Goal: Information Seeking & Learning: Learn about a topic

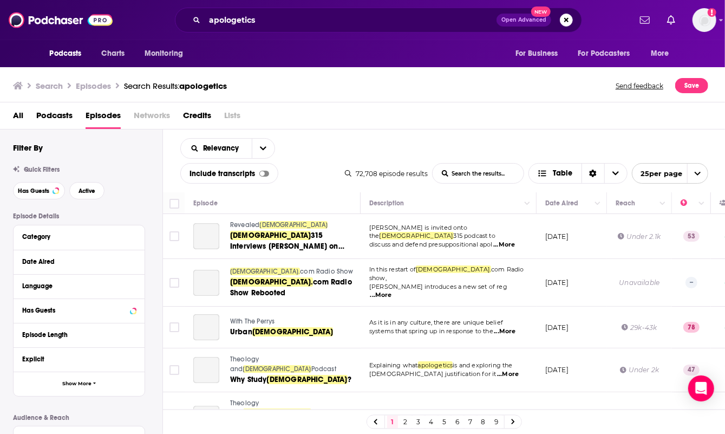
scroll to position [758, 0]
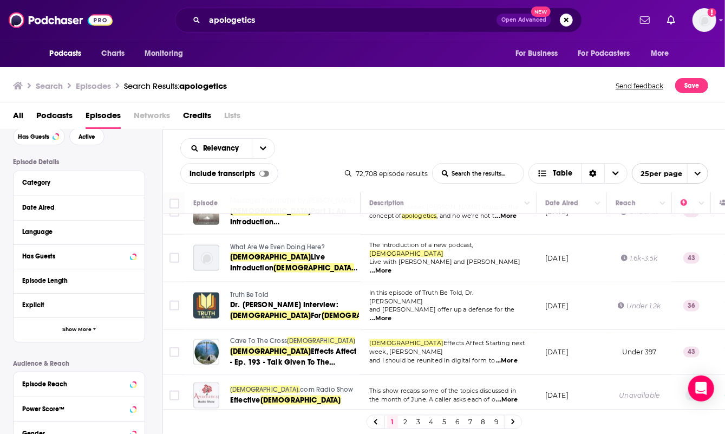
click at [364, 90] on div "Search Episodes Search Results: apologetics Send feedback Save" at bounding box center [360, 85] width 695 height 15
click at [454, 90] on div "Search Episodes Search Results: apologetics Send feedback Save" at bounding box center [360, 85] width 695 height 15
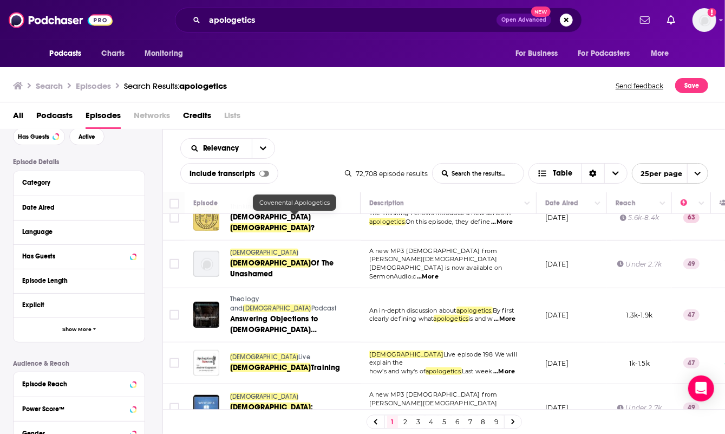
scroll to position [487, 0]
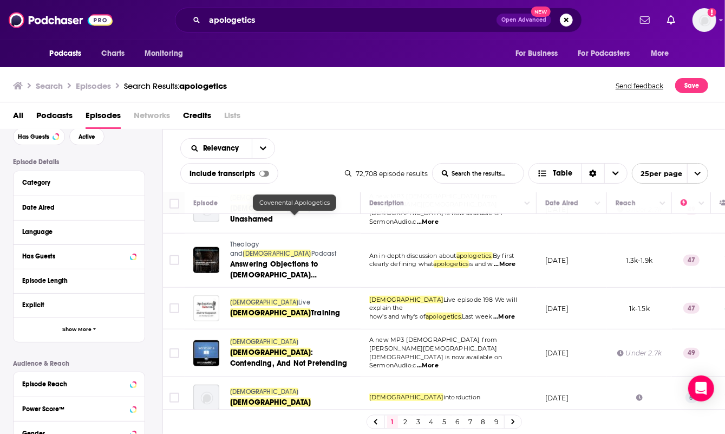
click at [319, 123] on div "All Podcasts Episodes Networks Credits Lists" at bounding box center [365, 118] width 704 height 22
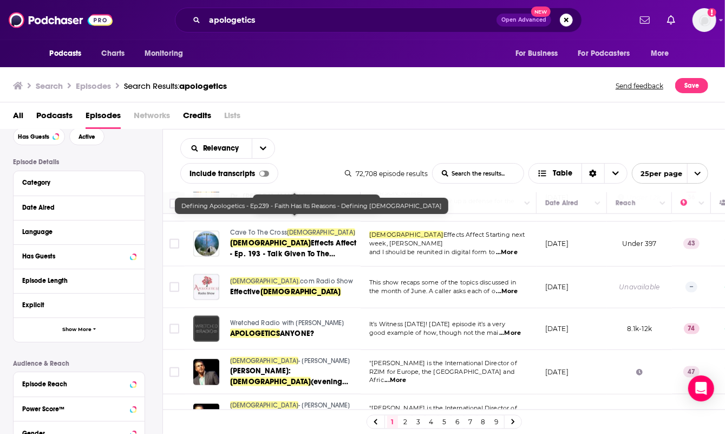
scroll to position [893, 0]
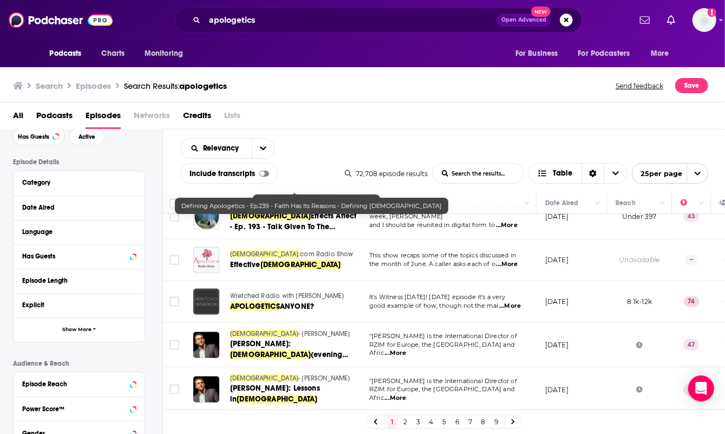
click at [443, 421] on link "5" at bounding box center [444, 421] width 11 height 13
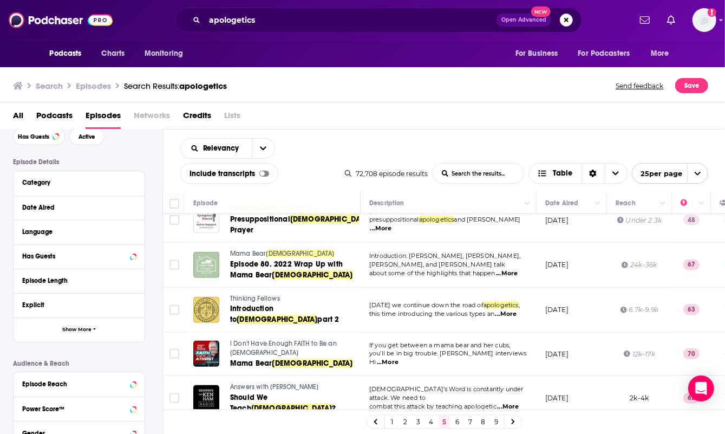
scroll to position [586, 0]
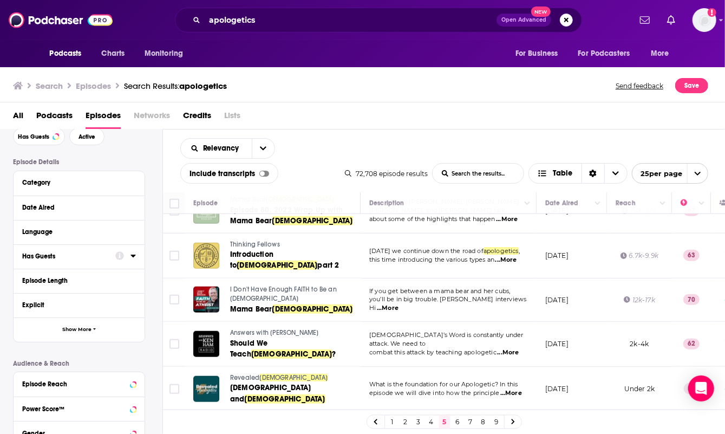
drag, startPoint x: 392, startPoint y: 53, endPoint x: 512, endPoint y: 24, distance: 122.9
click at [392, 53] on div "Podcasts Charts Monitoring For Business For Podcasters More" at bounding box center [362, 53] width 693 height 27
click at [478, 86] on div "Search Episodes Search Results: apologetics Send feedback Save" at bounding box center [360, 85] width 695 height 15
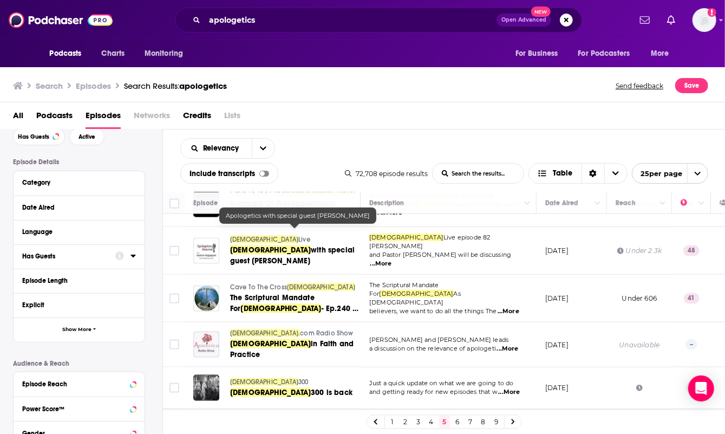
scroll to position [802, 0]
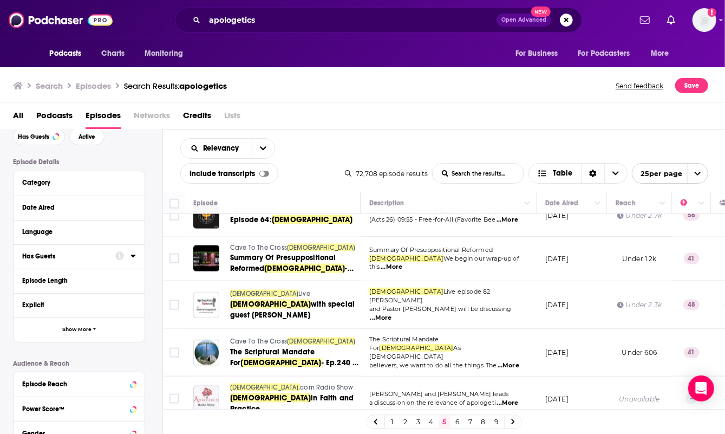
click at [456, 421] on link "6" at bounding box center [457, 421] width 11 height 13
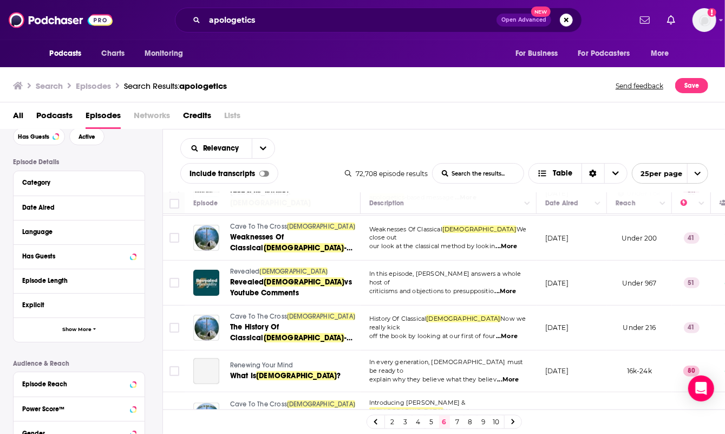
scroll to position [271, 0]
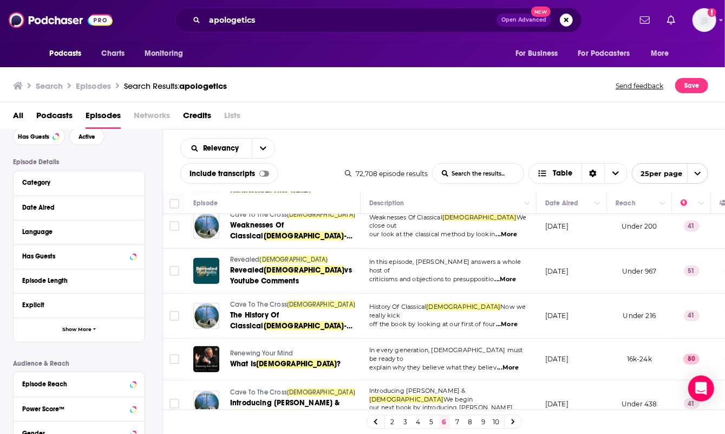
click at [448, 126] on div "All Podcasts Episodes Networks Credits Lists" at bounding box center [365, 118] width 704 height 22
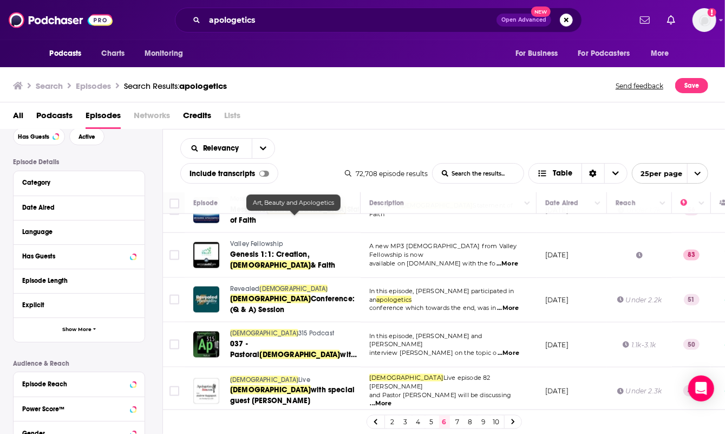
scroll to position [880, 0]
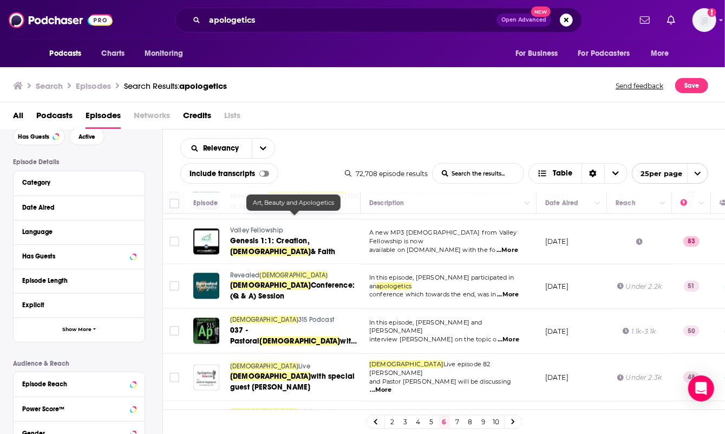
click at [460, 419] on link "7" at bounding box center [457, 421] width 11 height 13
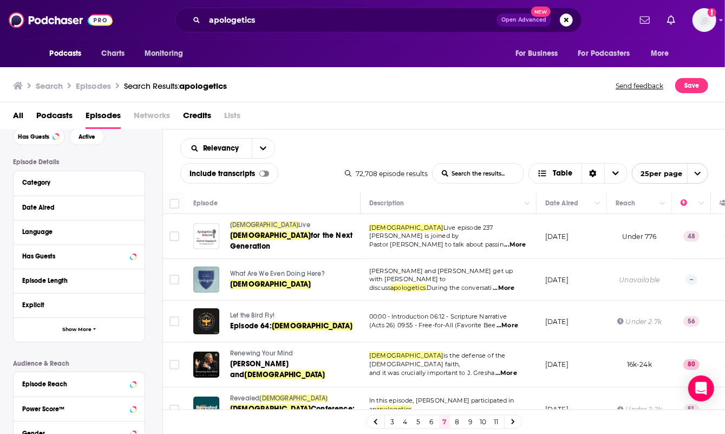
click at [50, 112] on span "Podcasts" at bounding box center [54, 118] width 36 height 22
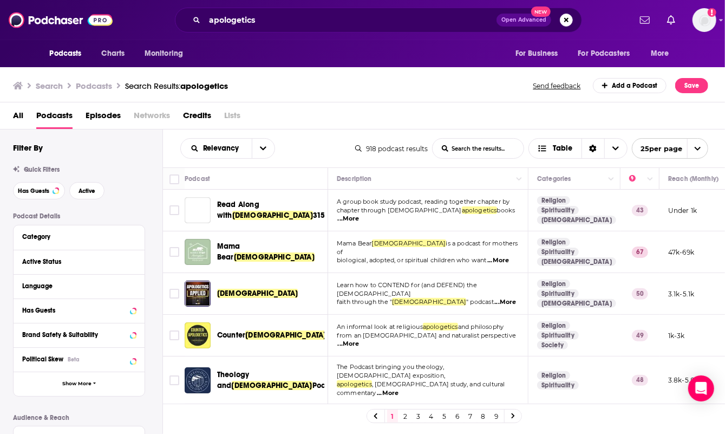
click at [444, 417] on link "5" at bounding box center [444, 415] width 11 height 13
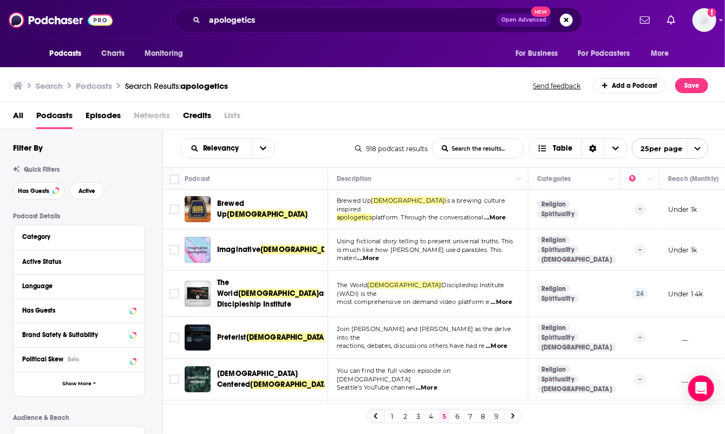
click at [417, 417] on link "3" at bounding box center [418, 415] width 11 height 13
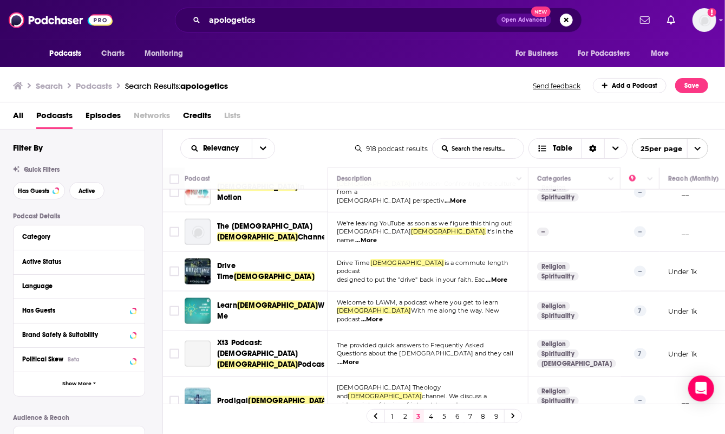
scroll to position [812, 0]
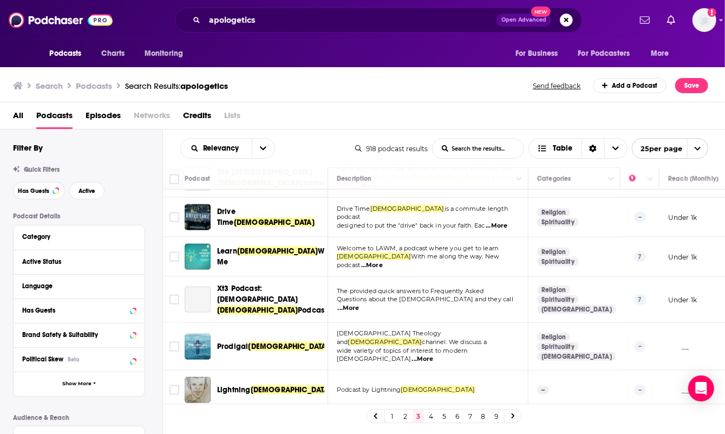
click at [406, 417] on link "2" at bounding box center [405, 415] width 11 height 13
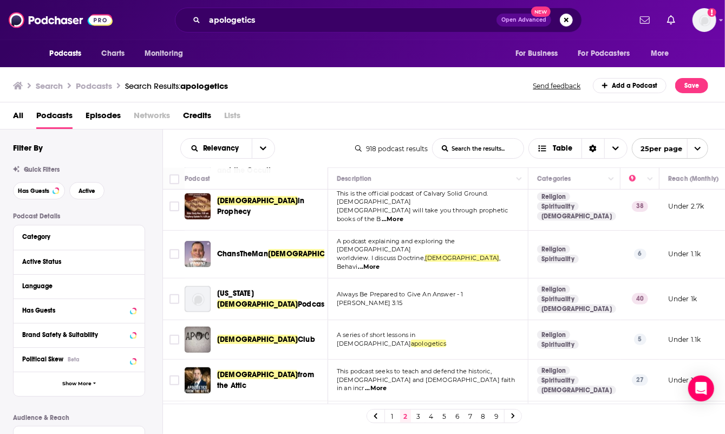
scroll to position [441, 0]
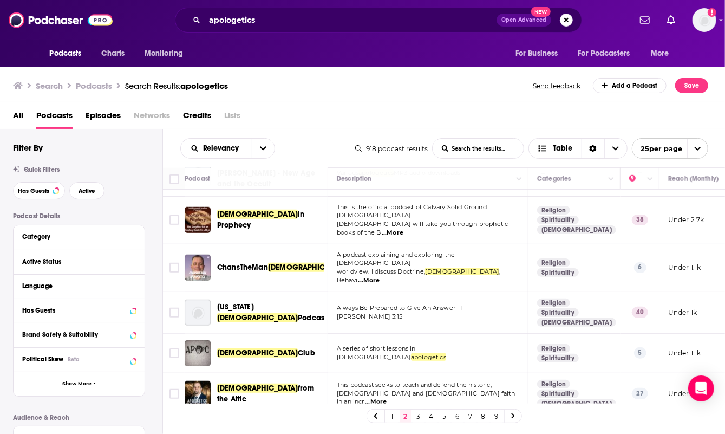
click at [103, 113] on span "Episodes" at bounding box center [103, 118] width 35 height 22
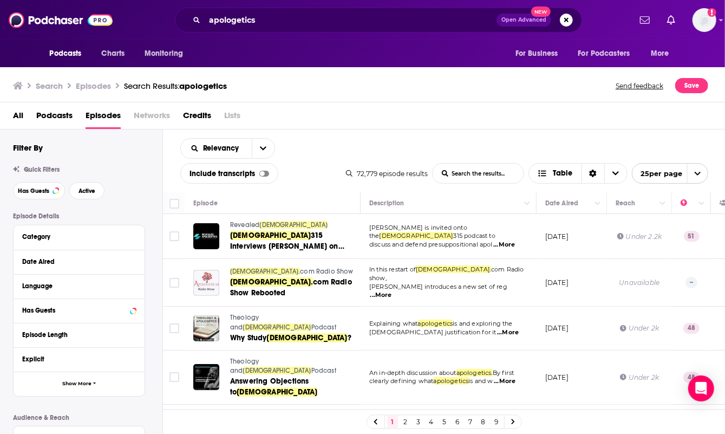
click at [420, 418] on link "3" at bounding box center [418, 421] width 11 height 13
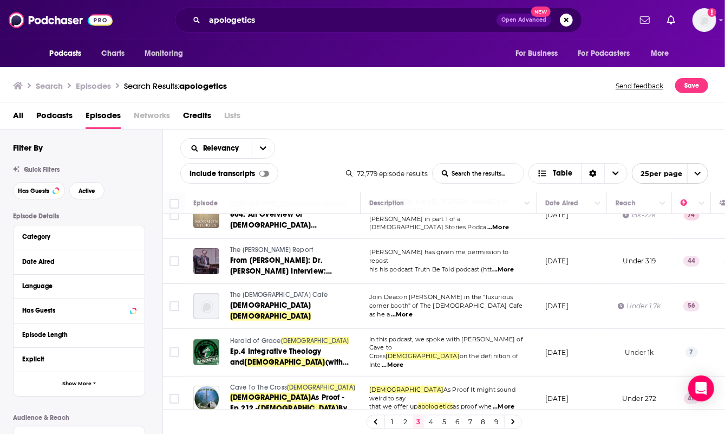
scroll to position [217, 0]
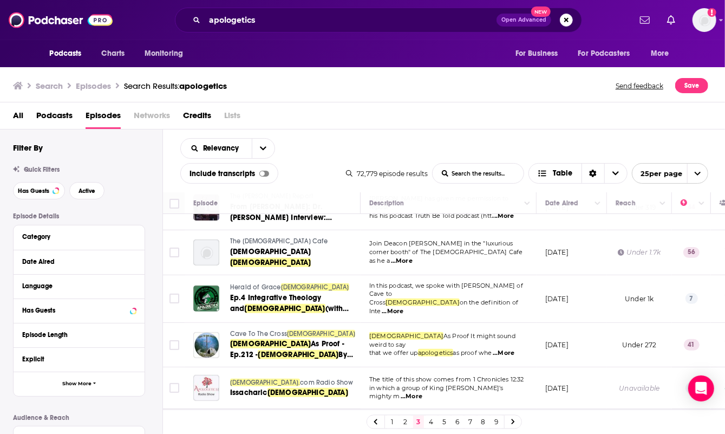
click at [513, 84] on div "Search Episodes Search Results: apologetics Send feedback Save" at bounding box center [360, 85] width 695 height 15
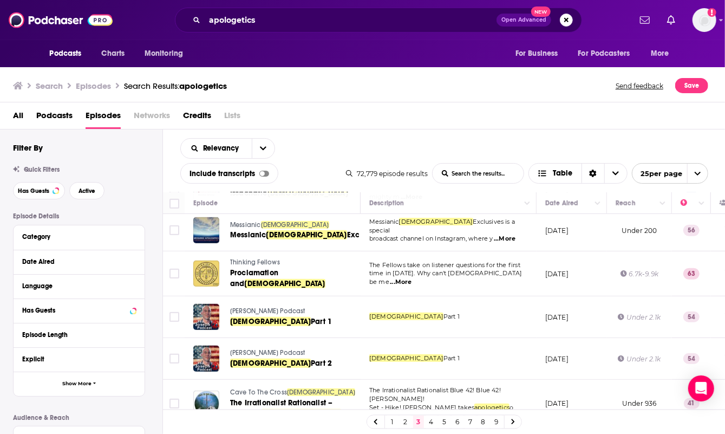
scroll to position [433, 0]
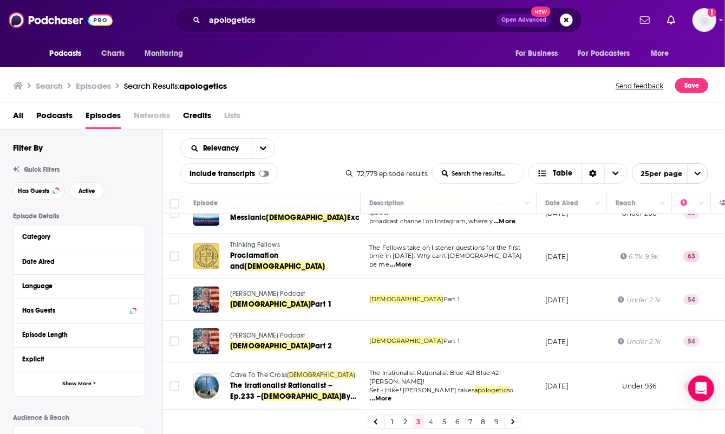
click at [476, 97] on div "Search Episodes Search Results: apologetics Send feedback Save" at bounding box center [363, 83] width 726 height 37
drag, startPoint x: 440, startPoint y: 79, endPoint x: 446, endPoint y: 80, distance: 6.7
click at [440, 79] on div "Search Episodes Search Results: apologetics Send feedback Save" at bounding box center [360, 85] width 695 height 15
click at [449, 97] on div "Search Episodes Search Results: apologetics Send feedback Save" at bounding box center [363, 83] width 726 height 37
click at [486, 100] on div "Search Episodes Search Results: apologetics Send feedback Save" at bounding box center [363, 83] width 726 height 37
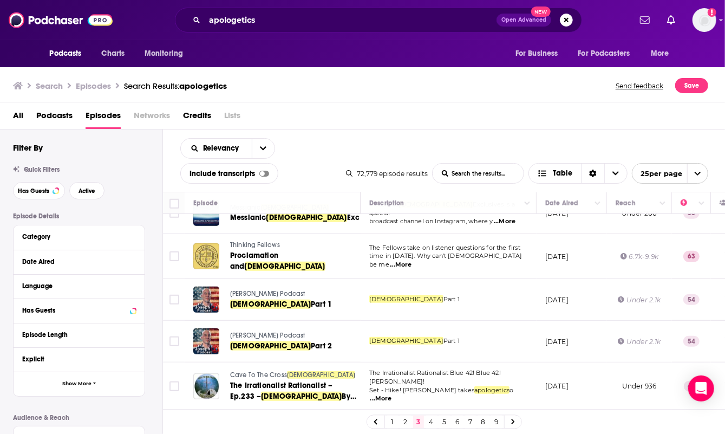
click at [697, 172] on icon "open menu" at bounding box center [697, 173] width 7 height 7
click at [682, 208] on button "50 per page" at bounding box center [669, 211] width 75 height 17
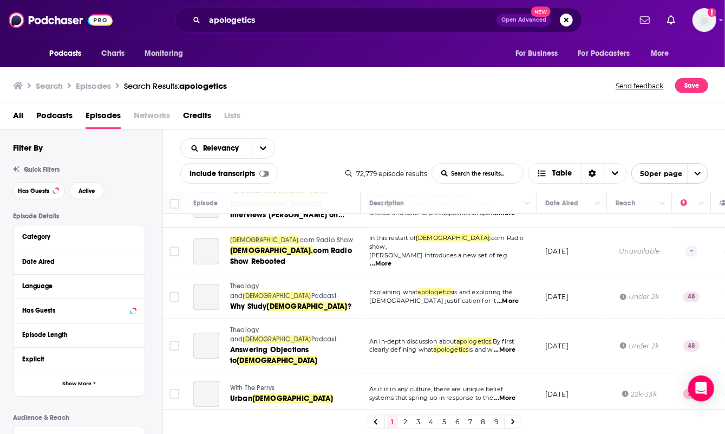
scroll to position [70, 0]
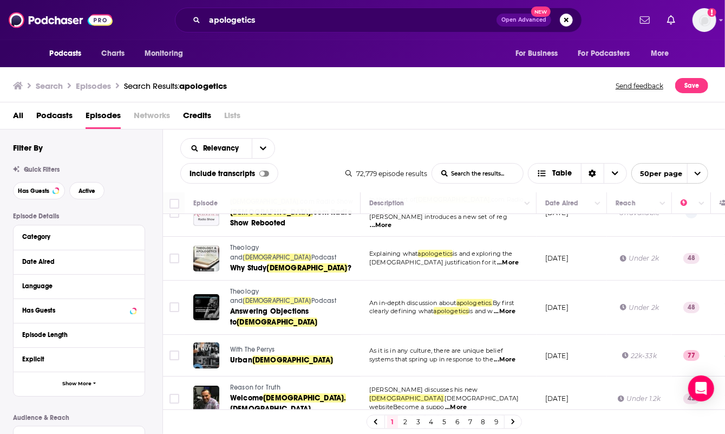
click at [406, 424] on link "2" at bounding box center [405, 421] width 11 height 13
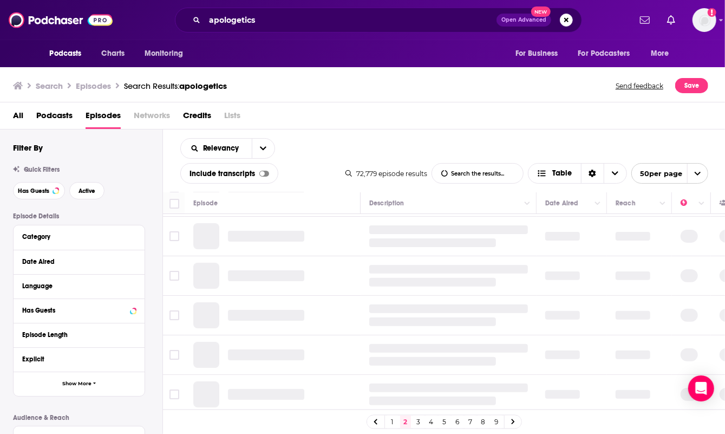
scroll to position [158, 0]
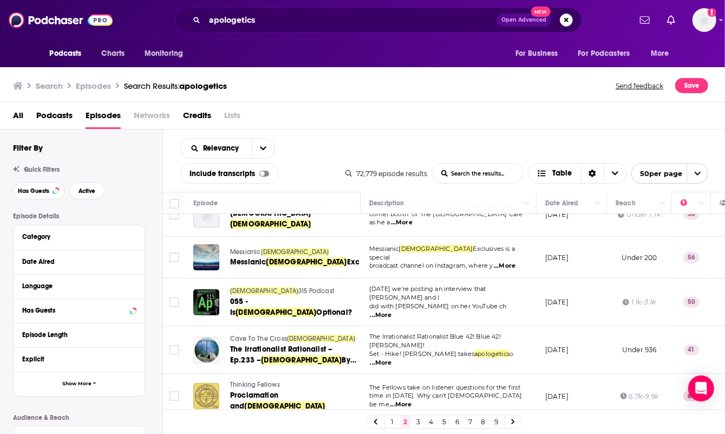
click at [487, 84] on div "Search Episodes Search Results: apologetics Send feedback Save" at bounding box center [360, 85] width 695 height 15
click at [462, 84] on div "Search Episodes Search Results: apologetics Send feedback Save" at bounding box center [360, 85] width 695 height 15
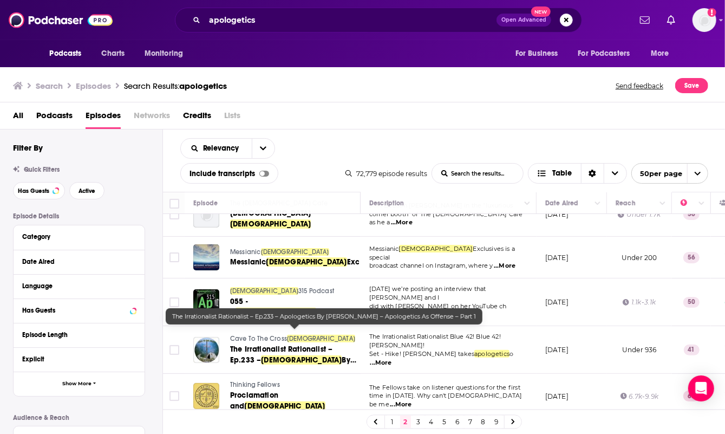
click at [546, 99] on div "Search Episodes Search Results: apologetics Send feedback Save" at bounding box center [363, 83] width 726 height 37
